Goal: Task Accomplishment & Management: Manage account settings

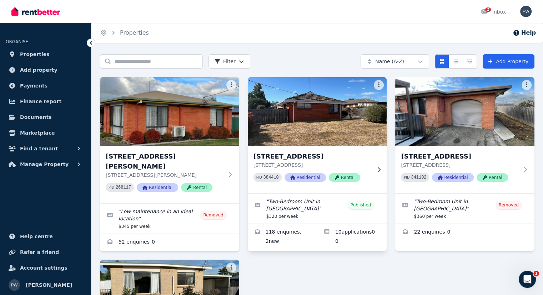
click at [320, 159] on h3 "[STREET_ADDRESS]" at bounding box center [312, 156] width 118 height 10
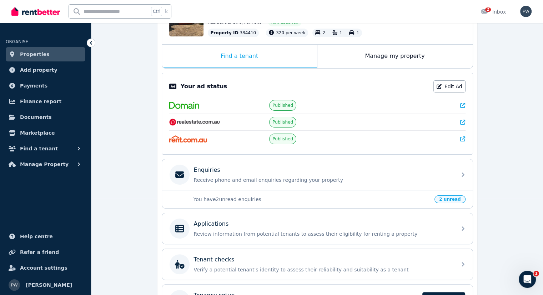
scroll to position [146, 0]
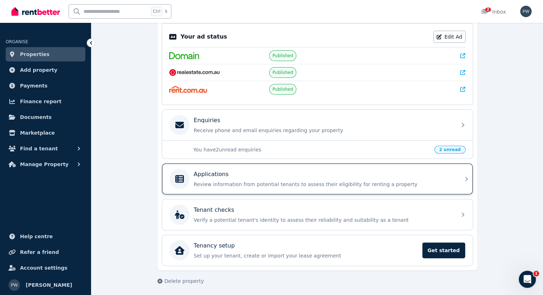
click at [244, 178] on div "Applications Review information from potential tenants to assess their eligibil…" at bounding box center [323, 179] width 258 height 18
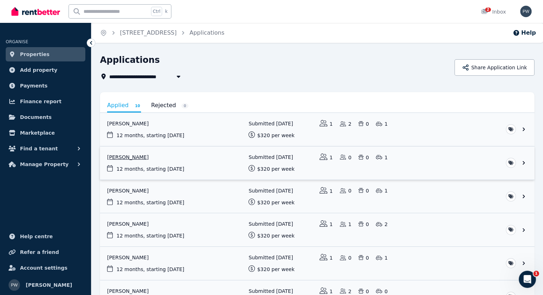
click at [139, 154] on link "View application: Mia Gillies" at bounding box center [317, 162] width 434 height 33
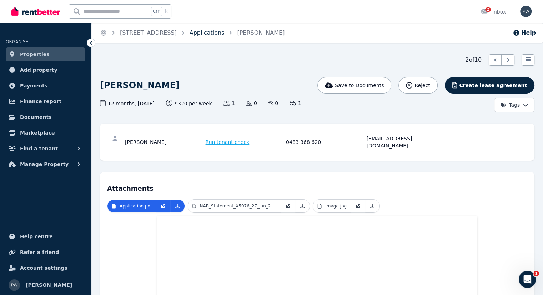
click at [221, 30] on link "Applications" at bounding box center [207, 32] width 35 height 7
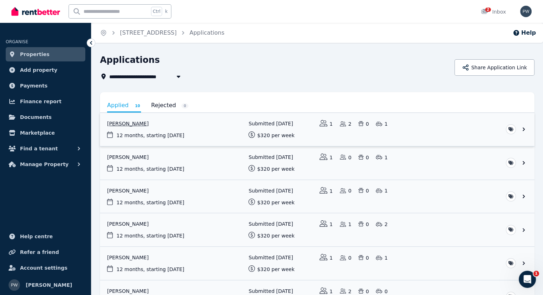
click at [135, 124] on link "View application: Bonnie Nelson" at bounding box center [317, 129] width 434 height 33
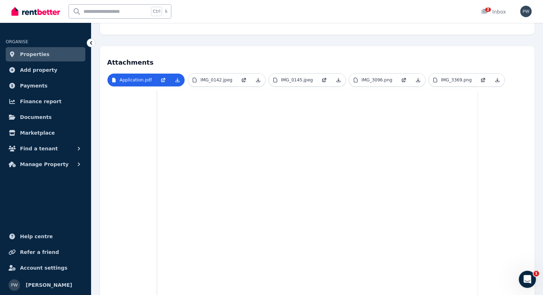
scroll to position [71, 0]
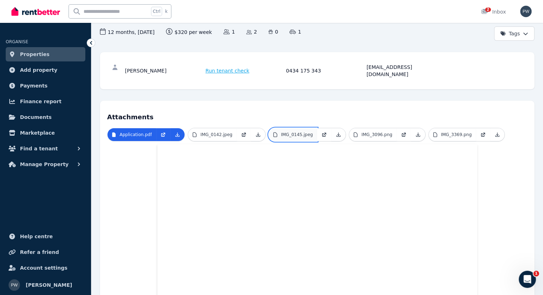
click at [301, 132] on link "IMG_0145.jpeg" at bounding box center [293, 134] width 49 height 13
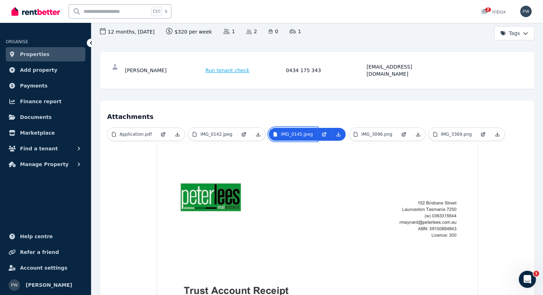
scroll to position [36, 0]
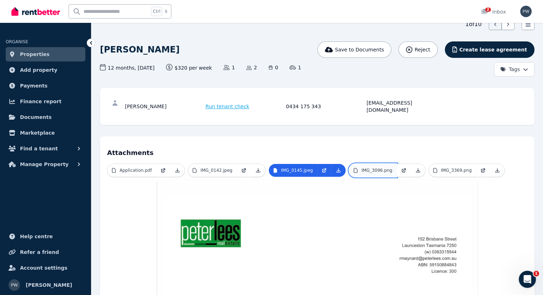
click at [372, 167] on p "IMG_3096.png" at bounding box center [376, 170] width 31 height 6
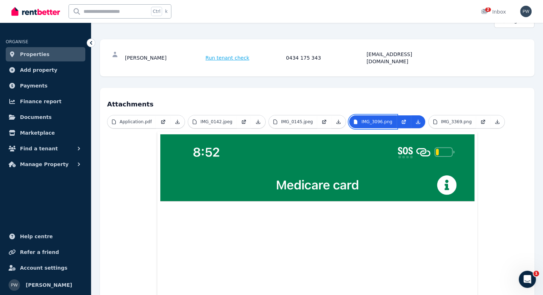
scroll to position [0, 0]
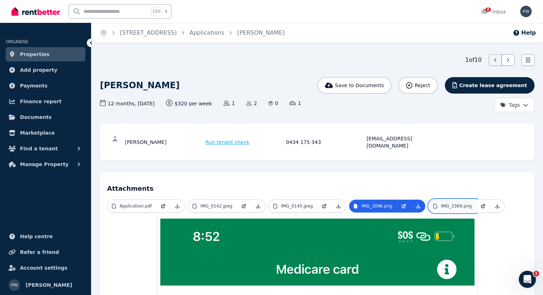
click at [441, 203] on p "IMG_3369.png" at bounding box center [456, 206] width 31 height 6
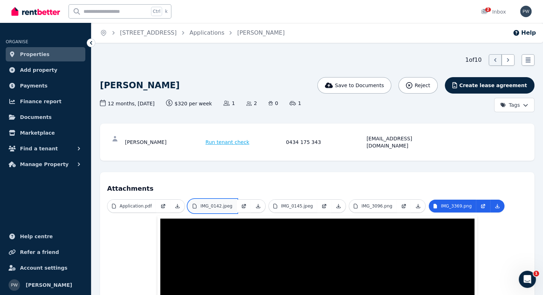
click at [216, 203] on p "IMG_0142.jpeg" at bounding box center [216, 206] width 32 height 6
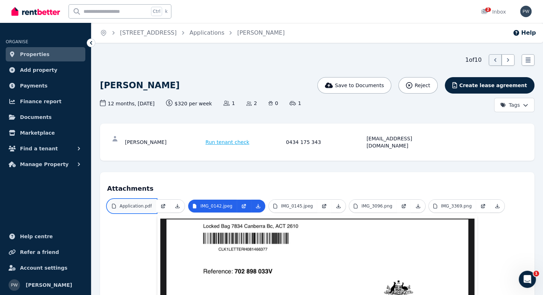
drag, startPoint x: 133, startPoint y: 200, endPoint x: 137, endPoint y: 197, distance: 4.5
click at [133, 203] on p "Application.pdf" at bounding box center [136, 206] width 32 height 6
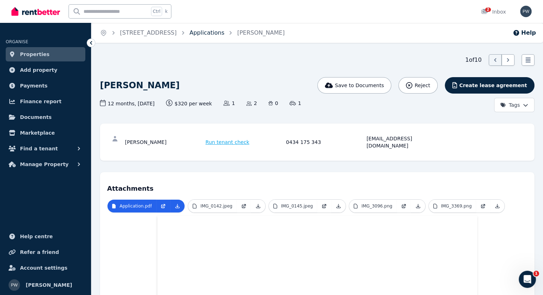
click at [222, 33] on link "Applications" at bounding box center [207, 32] width 35 height 7
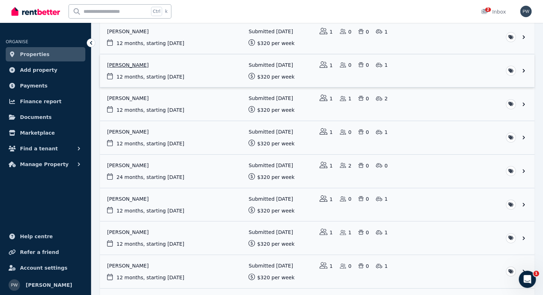
scroll to position [115, 0]
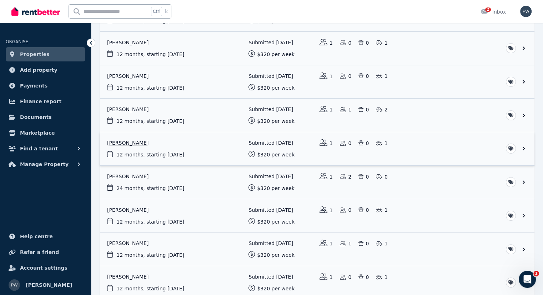
click at [150, 139] on link "View application: Bundu Henry Chukwuedo" at bounding box center [317, 148] width 434 height 33
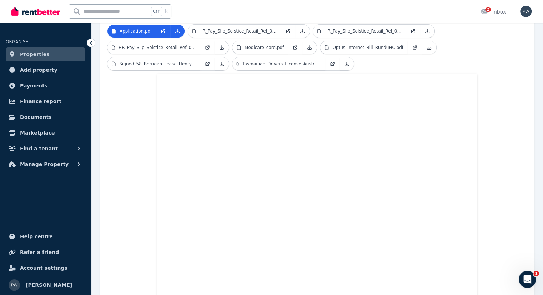
scroll to position [50, 0]
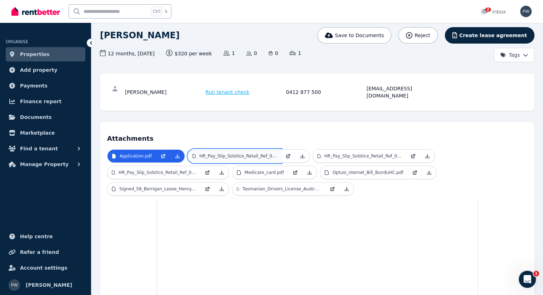
click at [243, 153] on p "HR_Pay_Slip_Solstice_Retail_Ref_005287.pdf" at bounding box center [237, 156] width 77 height 6
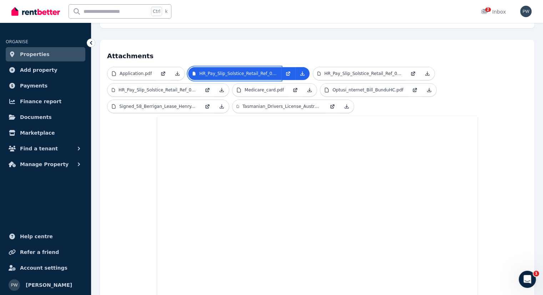
scroll to position [121, 0]
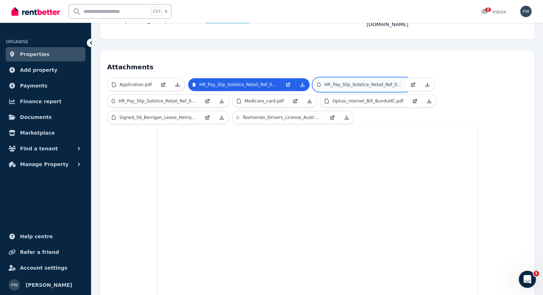
click at [353, 82] on p "HR_Pay_Slip_Solstice_Retail_Ref_005317.pdf" at bounding box center [362, 85] width 77 height 6
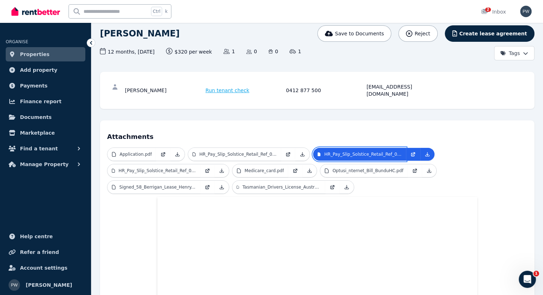
scroll to position [107, 0]
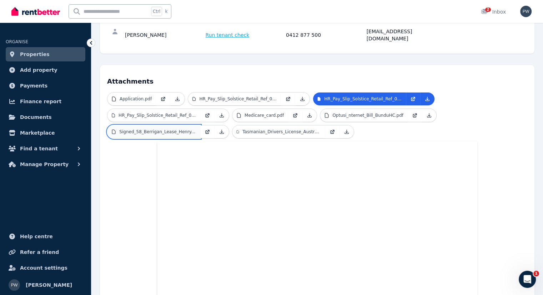
click at [141, 129] on p "Signed_58_Berrigan_Lease_Henry.pdf" at bounding box center [157, 132] width 77 height 6
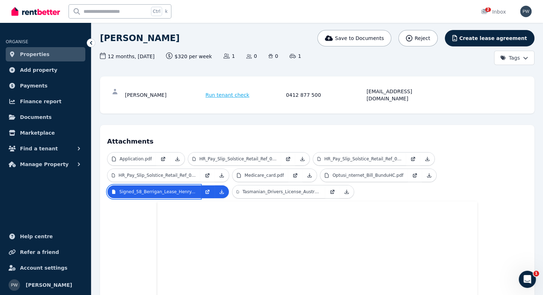
scroll to position [0, 0]
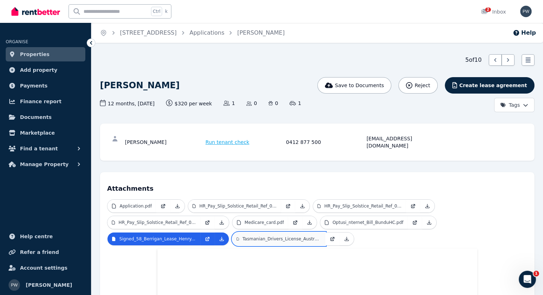
click at [277, 236] on p "Tasmanian_Drivers_License_Australia_Front_and_back.pdf" at bounding box center [281, 239] width 79 height 6
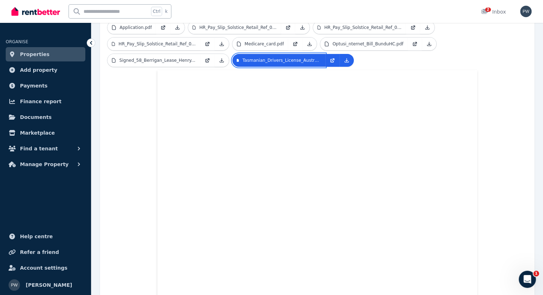
scroll to position [143, 0]
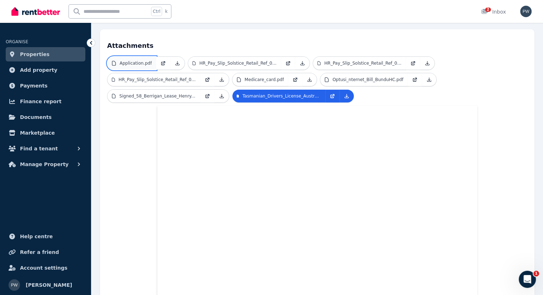
click at [133, 60] on p "Application.pdf" at bounding box center [136, 63] width 32 height 6
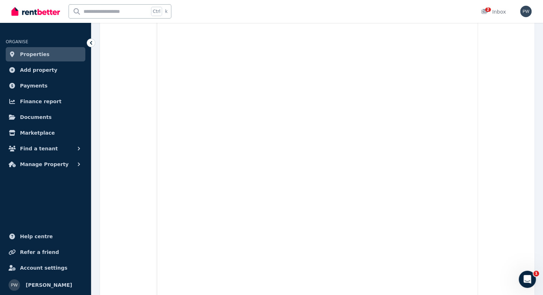
scroll to position [964, 0]
